Goal: Information Seeking & Learning: Learn about a topic

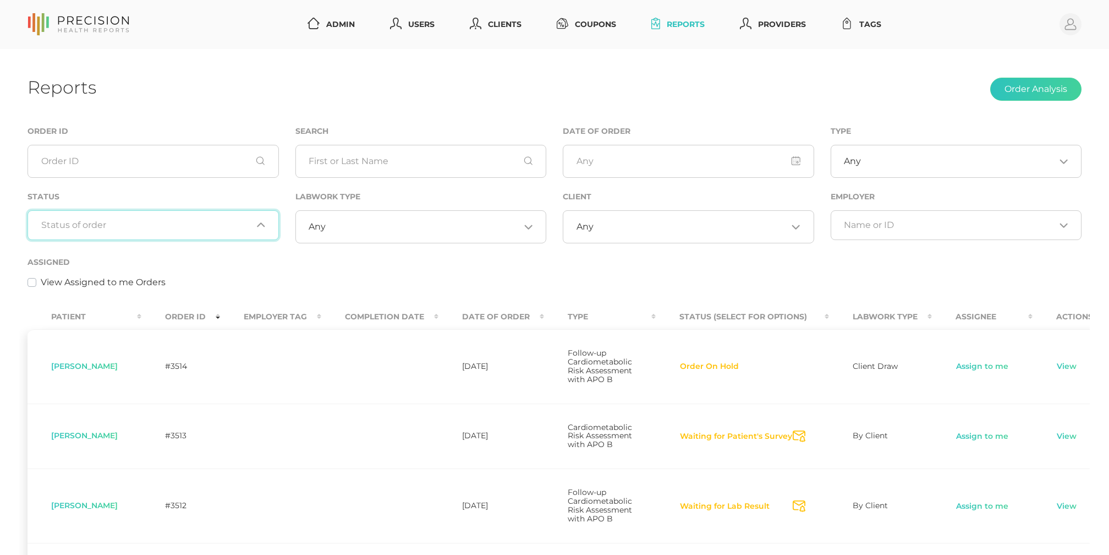
click at [180, 220] on input "Search for option" at bounding box center [146, 225] width 211 height 11
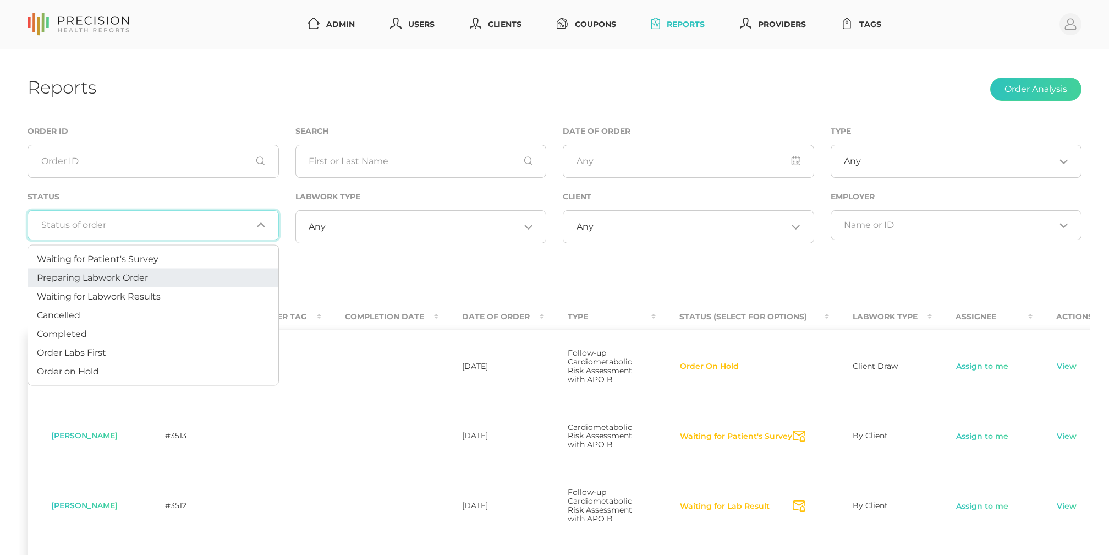
click at [151, 275] on li "Preparing Labwork Order" at bounding box center [153, 278] width 250 height 19
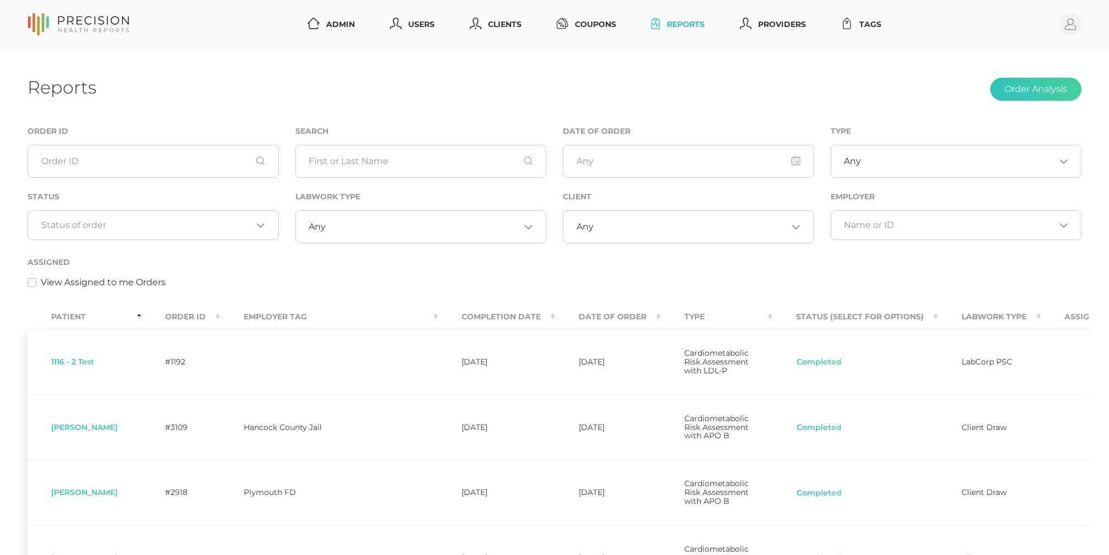
click at [140, 220] on input "Search for option" at bounding box center [146, 225] width 211 height 11
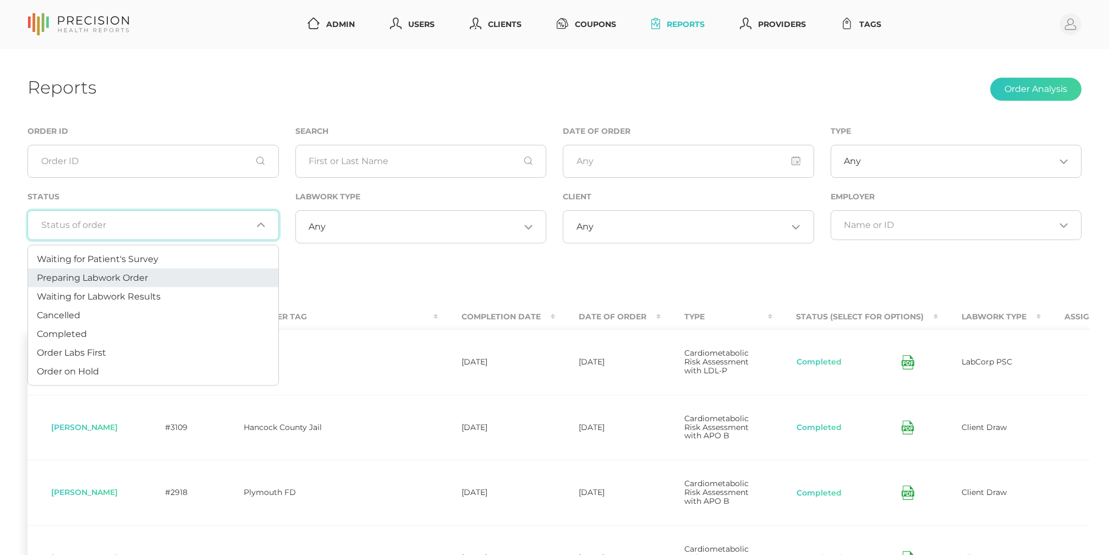
click at [113, 277] on span "Preparing Labwork Order" at bounding box center [92, 277] width 111 height 10
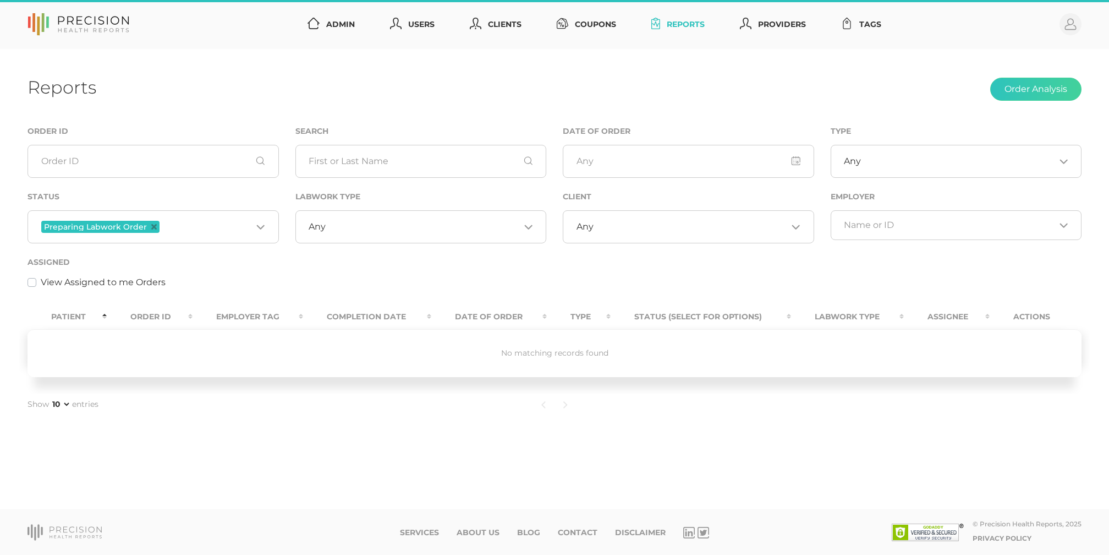
click at [179, 229] on input "Search for option" at bounding box center [207, 227] width 90 height 14
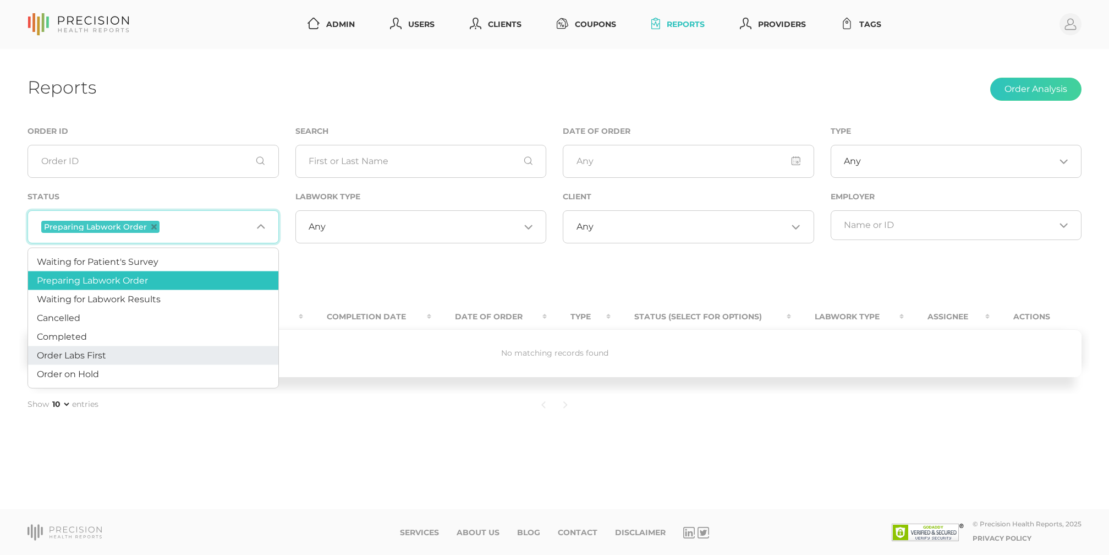
click at [130, 349] on li "Order Labs First" at bounding box center [153, 355] width 250 height 19
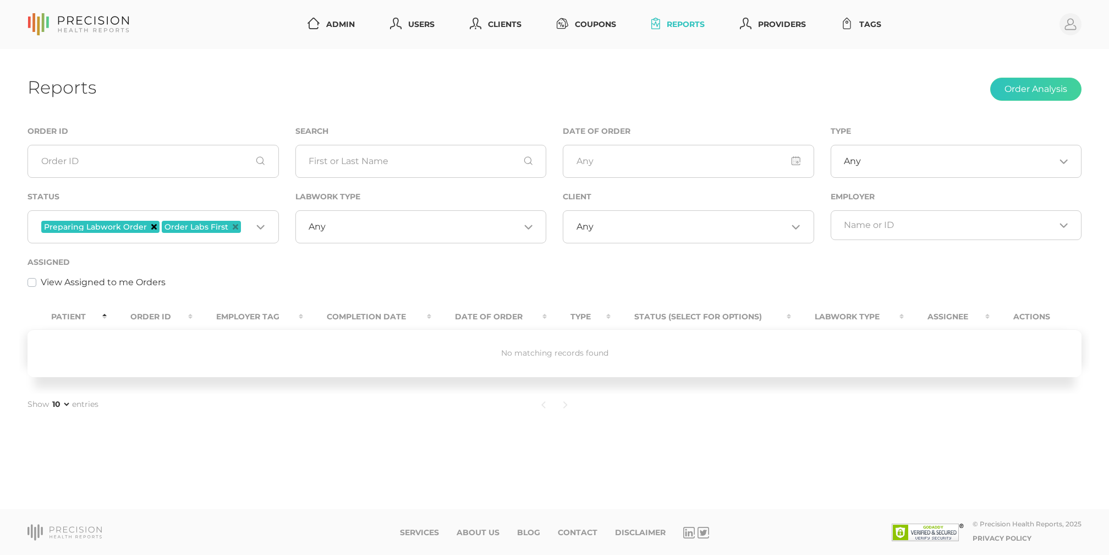
click at [152, 227] on icon "Deselect Preparing Labwork Order" at bounding box center [154, 227] width 6 height 6
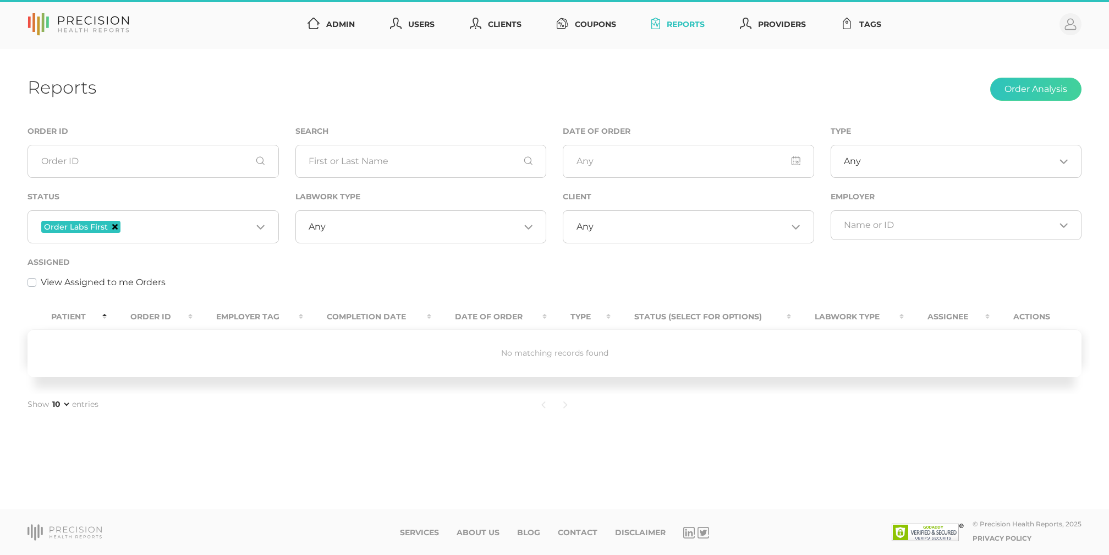
click at [112, 227] on icon "Deselect Order Labs First" at bounding box center [115, 227] width 6 height 6
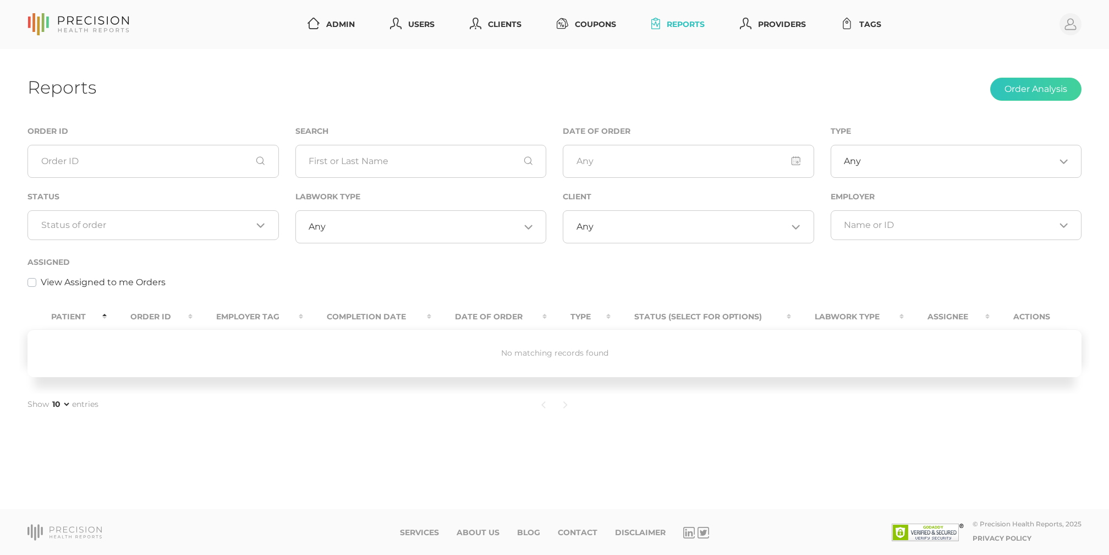
click at [142, 227] on input "Search for option" at bounding box center [146, 225] width 211 height 11
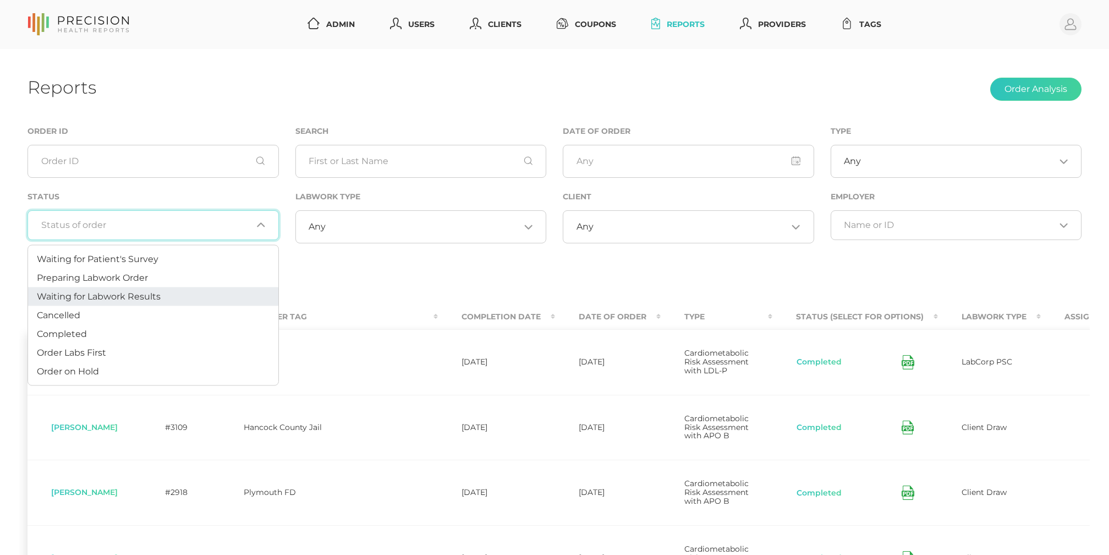
click at [130, 300] on span "Waiting for Labwork Results" at bounding box center [99, 296] width 124 height 10
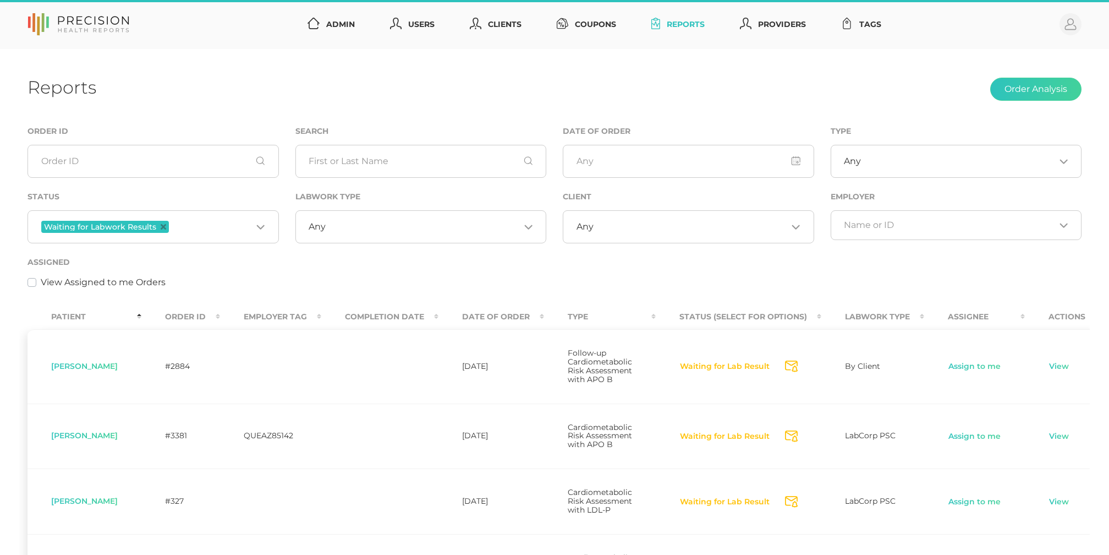
click at [594, 228] on input "Search for option" at bounding box center [691, 226] width 194 height 11
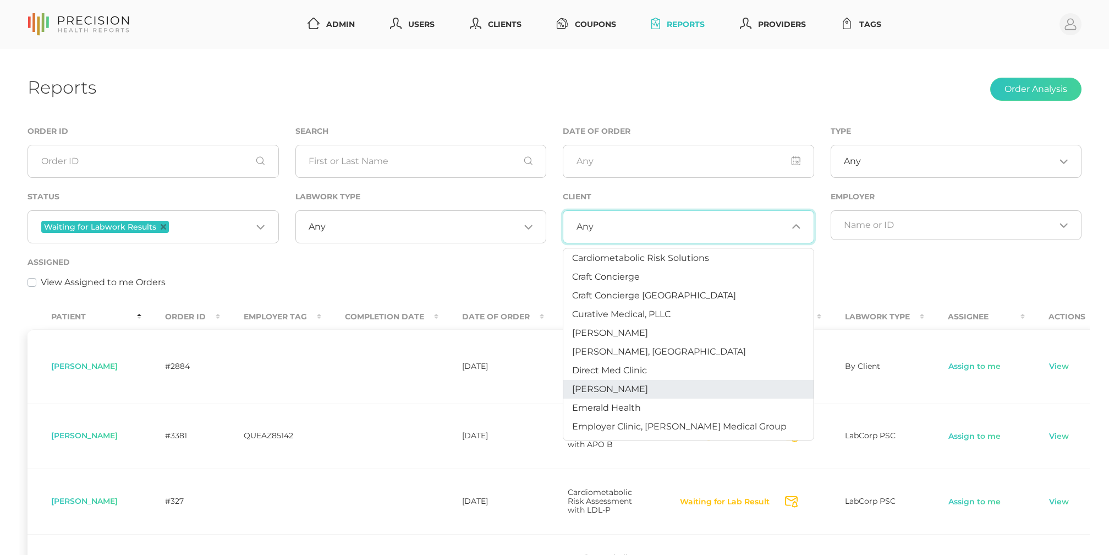
scroll to position [240, 0]
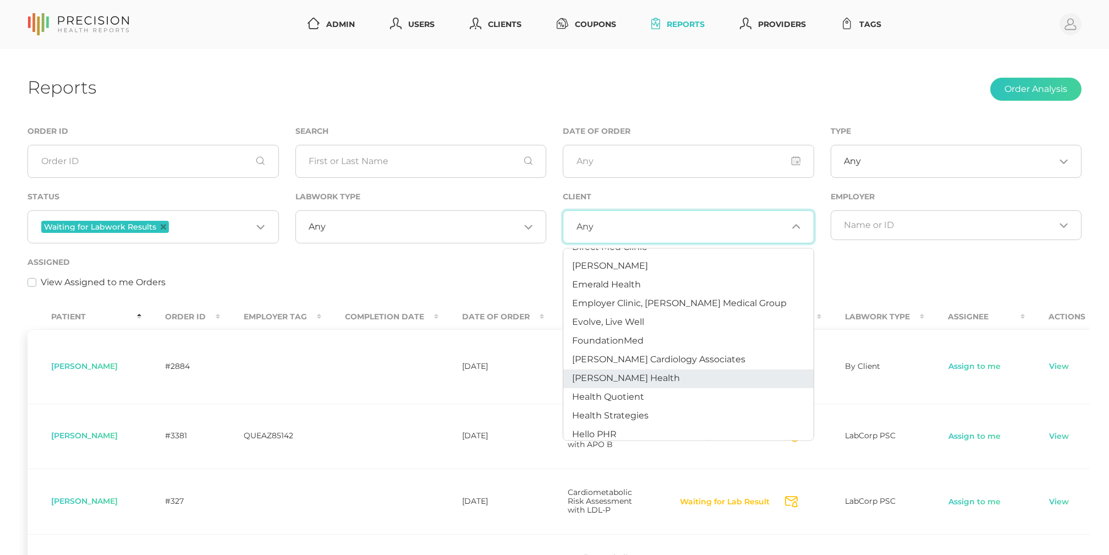
click at [603, 375] on span "Hancock Health" at bounding box center [626, 378] width 108 height 10
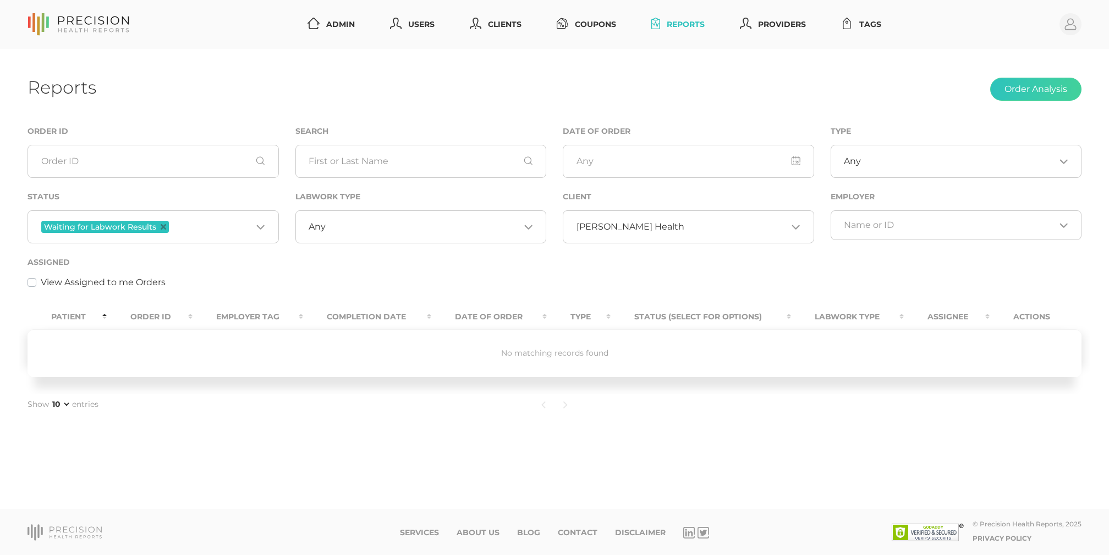
click at [691, 227] on input "Search for option" at bounding box center [736, 226] width 103 height 11
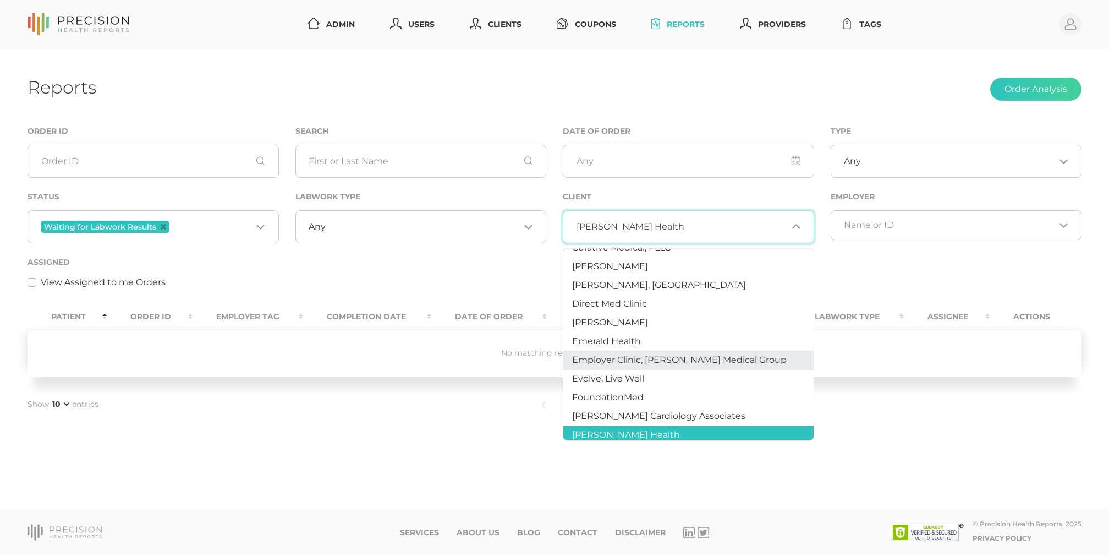
scroll to position [271, 0]
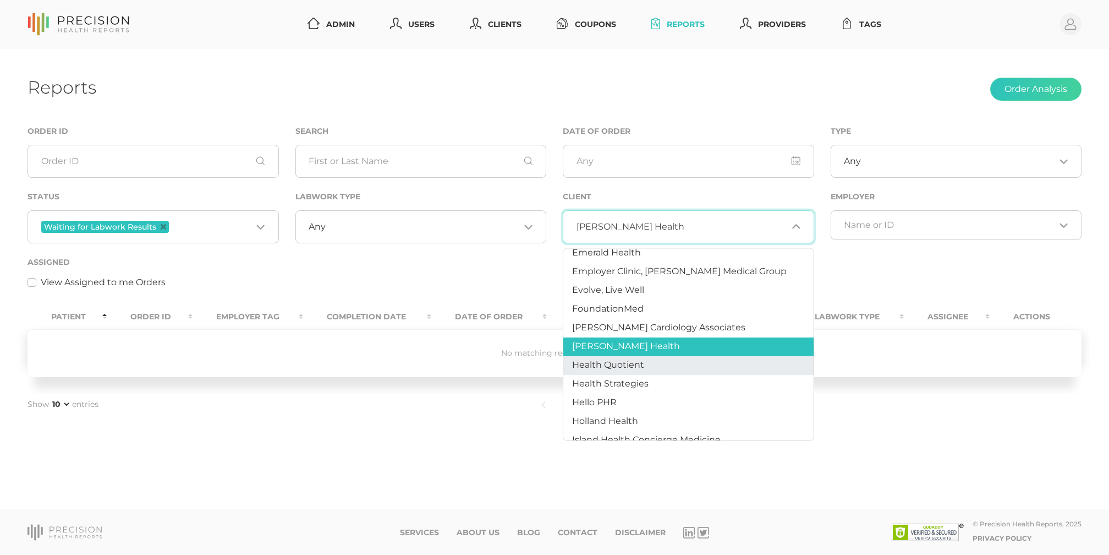
click at [653, 368] on li "Health Quotient" at bounding box center [689, 365] width 250 height 19
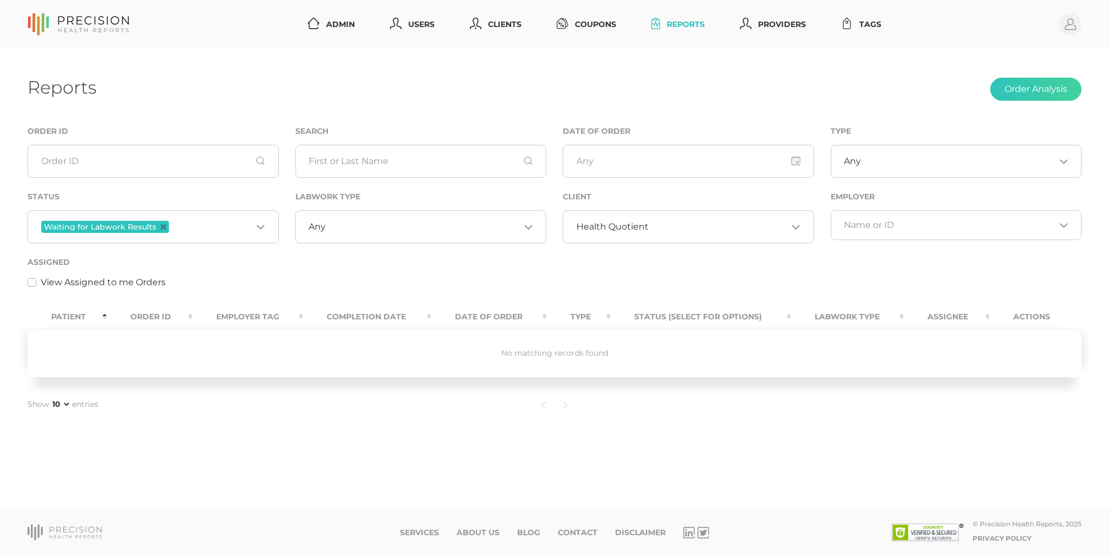
click at [652, 223] on input "Search for option" at bounding box center [718, 226] width 139 height 11
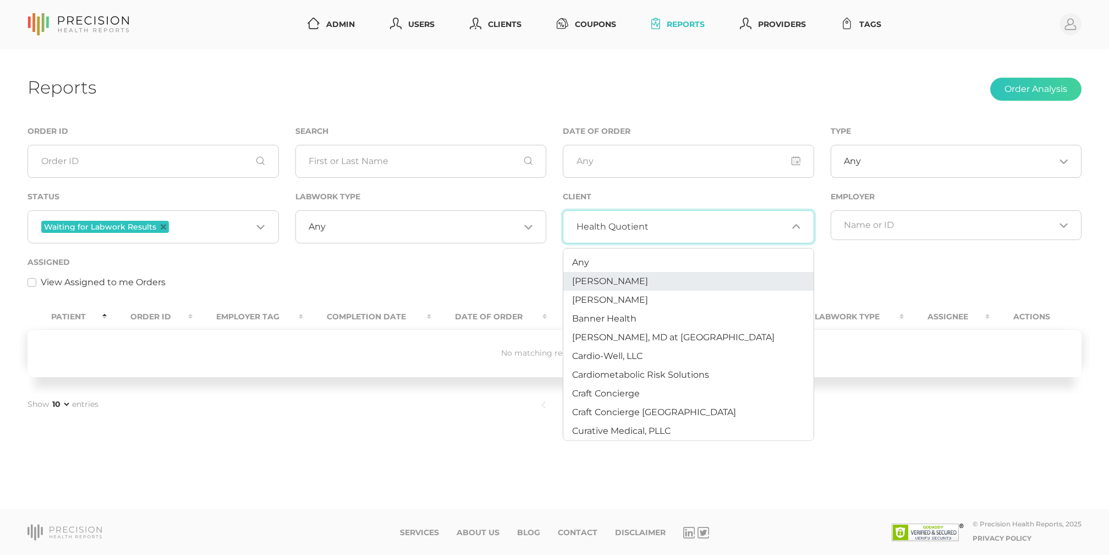
scroll to position [0, 0]
click at [595, 266] on li "Any" at bounding box center [689, 262] width 250 height 19
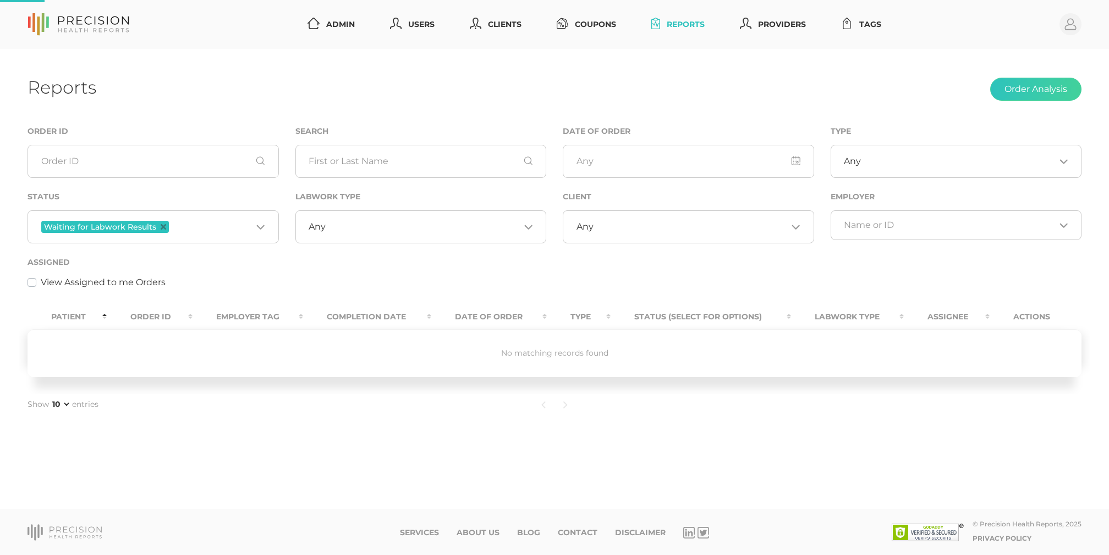
click at [454, 262] on div "Assigned View Assigned to me Orders" at bounding box center [555, 272] width 1054 height 34
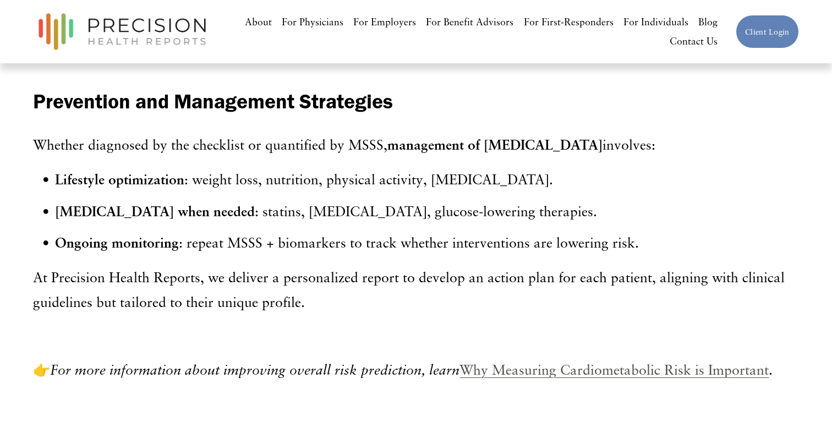
scroll to position [4119, 0]
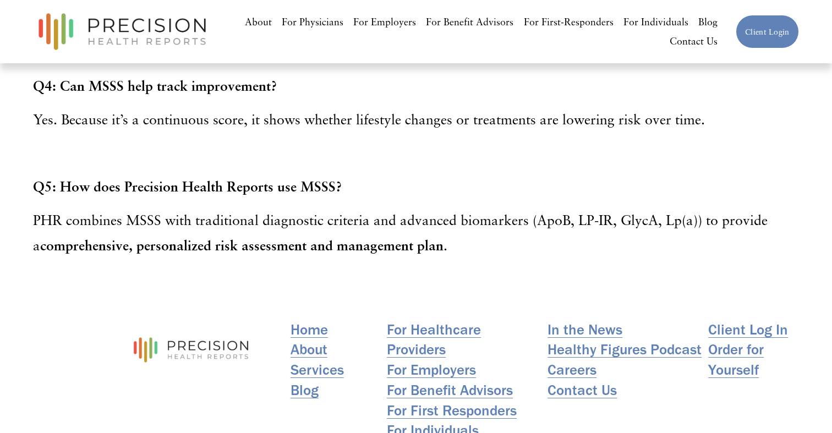
scroll to position [4931, 0]
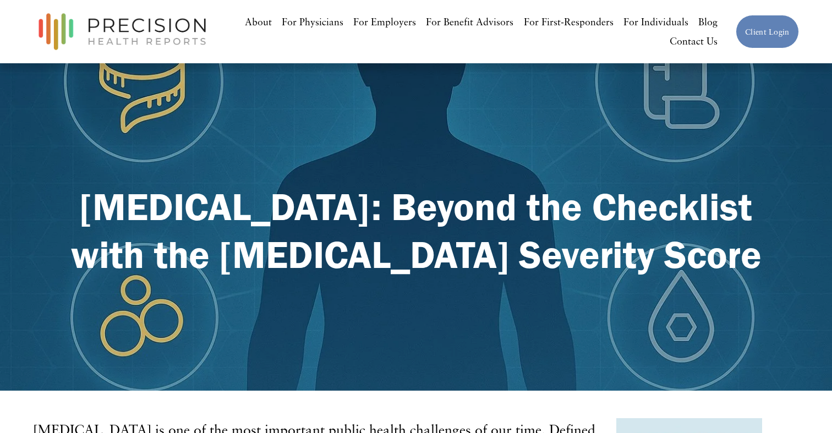
scroll to position [17, 0]
